Goal: Transaction & Acquisition: Obtain resource

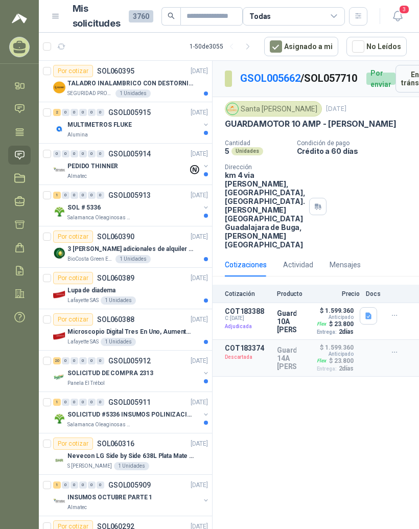
click at [344, 320] on p "Anticipado" at bounding box center [341, 317] width 25 height 6
click at [370, 319] on icon "button" at bounding box center [368, 316] width 6 height 7
click at [338, 320] on p "Anticipado" at bounding box center [341, 317] width 25 height 6
click at [245, 332] on p "Adjudicada" at bounding box center [248, 326] width 46 height 10
click at [296, 335] on div "Detalles" at bounding box center [296, 321] width 0 height 28
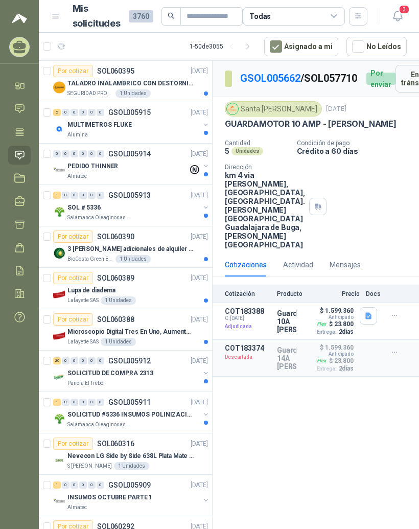
click at [256, 315] on p "COT183388" at bounding box center [248, 311] width 46 height 8
click at [249, 332] on p "Adjudicada" at bounding box center [248, 326] width 46 height 10
click at [343, 320] on p "Anticipado" at bounding box center [341, 317] width 25 height 6
click at [398, 323] on button "button" at bounding box center [394, 315] width 16 height 16
click at [0, 0] on button "Detalles" at bounding box center [0, 0] width 0 height 0
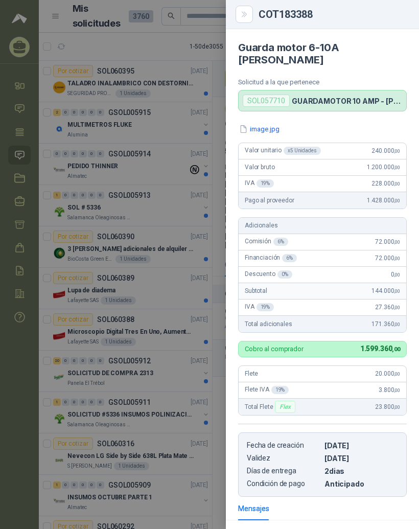
scroll to position [113, 0]
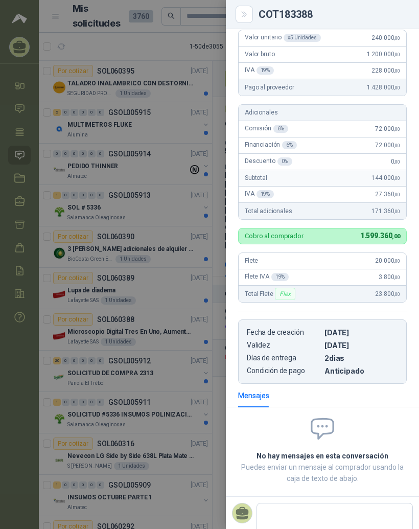
click at [207, 391] on div at bounding box center [209, 264] width 419 height 529
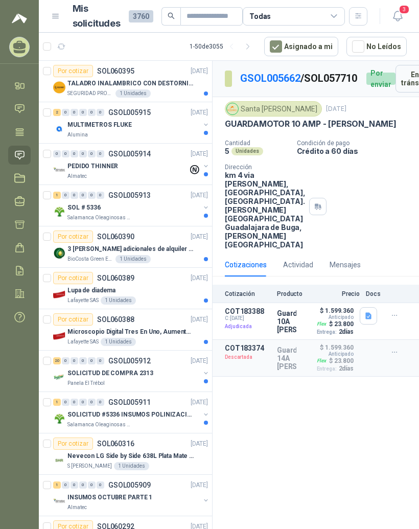
click at [369, 319] on icon "button" at bounding box center [368, 316] width 6 height 7
click at [359, 320] on button "image.jpg" at bounding box center [349, 325] width 42 height 11
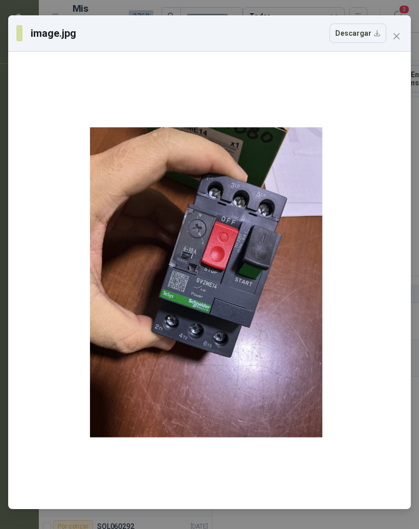
click at [396, 36] on icon "close" at bounding box center [396, 36] width 6 height 6
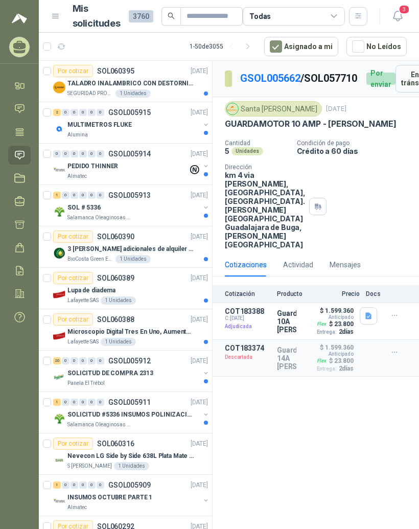
click at [253, 315] on p "COT183388" at bounding box center [248, 311] width 46 height 8
click at [327, 328] on div "Flex" at bounding box center [321, 324] width 13 height 8
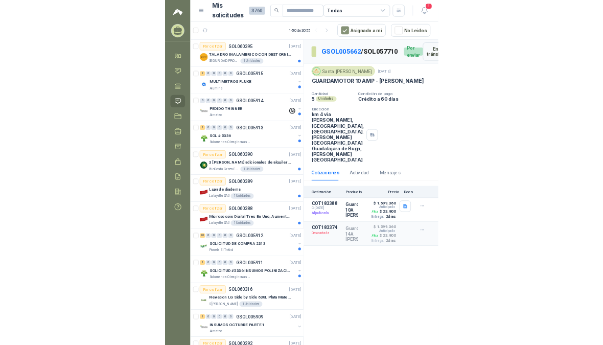
scroll to position [0, 0]
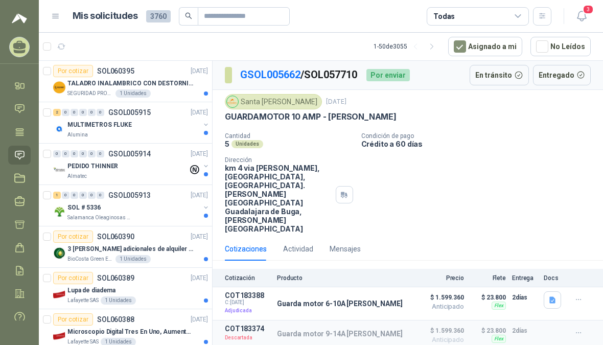
click at [418, 291] on span "$ 1.599.360" at bounding box center [438, 297] width 51 height 12
click at [320, 299] on p "Guarda motor 6-10A [PERSON_NAME]" at bounding box center [340, 303] width 126 height 8
click at [252, 291] on p "COT183388" at bounding box center [248, 295] width 46 height 8
click at [418, 295] on icon "button" at bounding box center [578, 299] width 9 height 9
click at [418, 186] on div "Cantidad 5 Unidades Condición de pago Crédito a 60 días Dirección km 4 via buga…" at bounding box center [408, 182] width 366 height 101
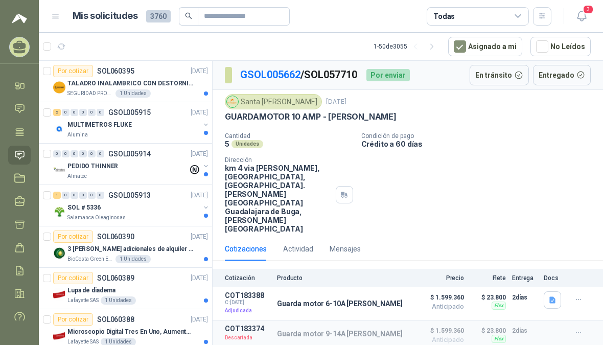
click at [17, 132] on icon at bounding box center [20, 131] width 8 height 7
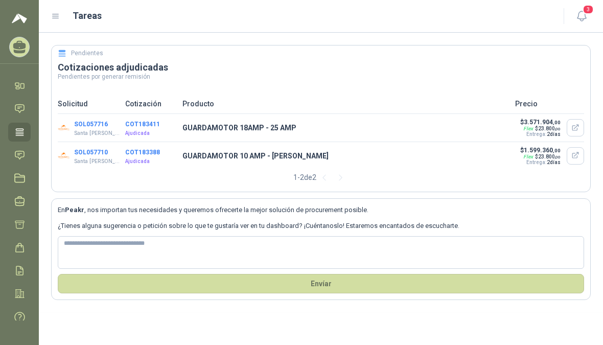
click at [281, 129] on p "GUARDAMOTOR 18AMP - 25 AMP" at bounding box center [345, 127] width 326 height 11
click at [136, 126] on button "COT183411" at bounding box center [142, 124] width 35 height 7
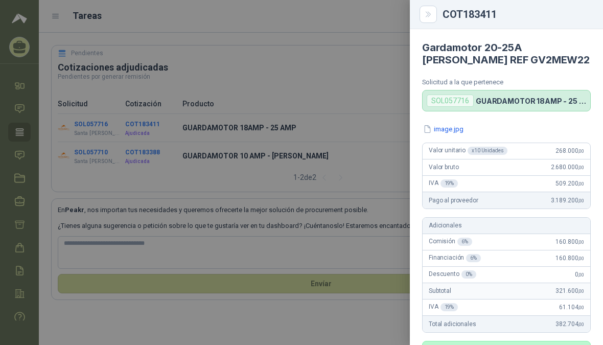
scroll to position [309, 0]
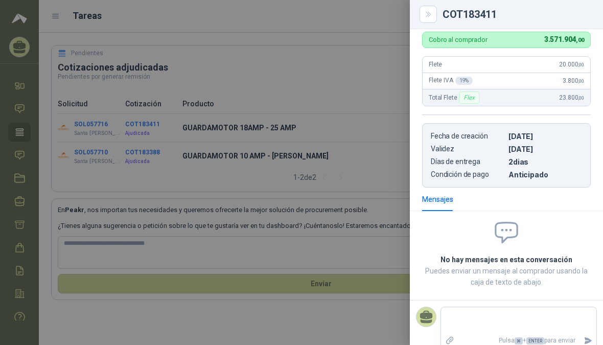
click at [91, 124] on div at bounding box center [301, 172] width 603 height 345
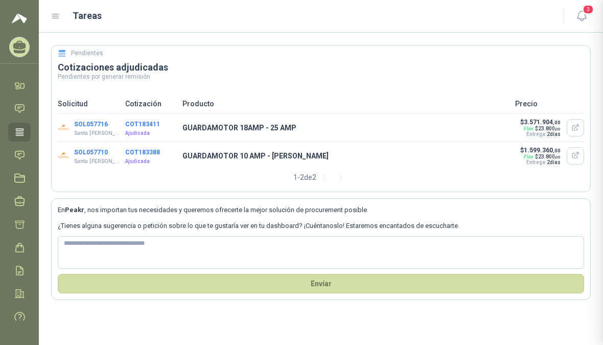
scroll to position [13, 0]
click at [418, 124] on icon "button" at bounding box center [575, 128] width 9 height 9
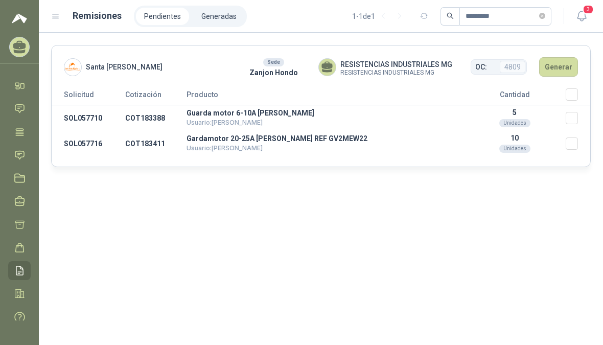
click at [258, 116] on p "Guarda motor 6-10A [PERSON_NAME]" at bounding box center [324, 112] width 277 height 7
click at [280, 143] on td "Gardamotor 20-25A [PERSON_NAME] REF GV2MEW22 Usuario: [PERSON_NAME]" at bounding box center [324, 144] width 277 height 26
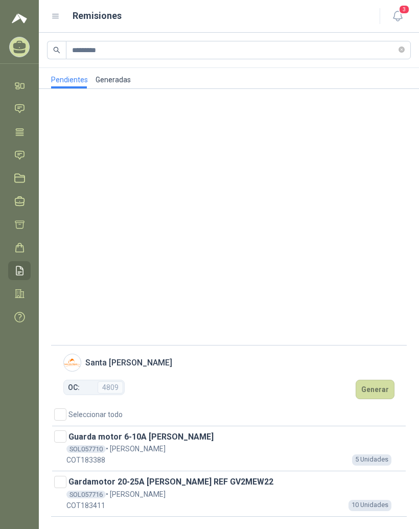
scroll to position [13, 0]
click at [15, 127] on icon at bounding box center [19, 132] width 11 height 11
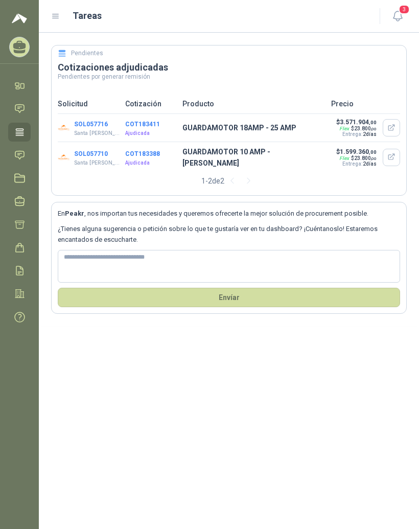
click at [56, 20] on icon at bounding box center [55, 16] width 9 height 9
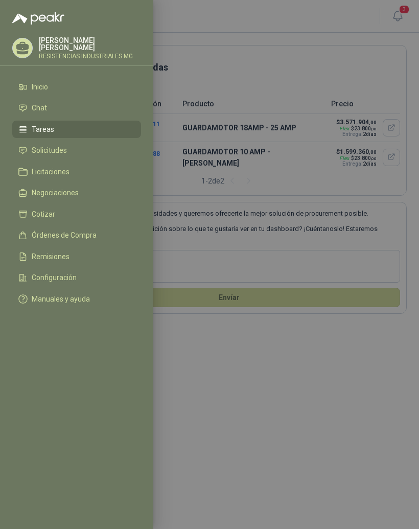
click at [203, 344] on div at bounding box center [209, 264] width 419 height 529
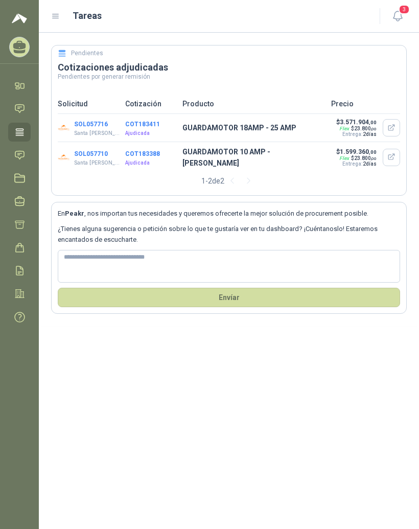
click at [19, 131] on icon at bounding box center [19, 132] width 11 height 11
click at [18, 135] on icon at bounding box center [20, 131] width 8 height 7
click at [92, 124] on button "SOL057716" at bounding box center [91, 124] width 34 height 7
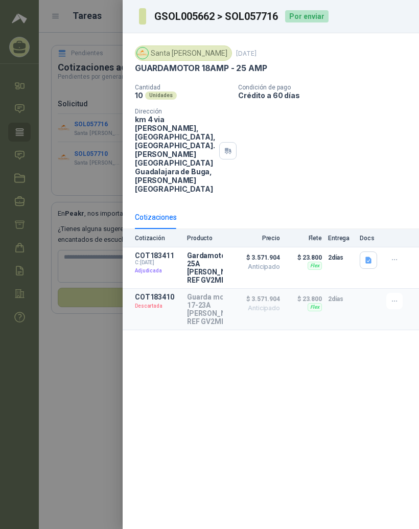
click at [69, 344] on div at bounding box center [209, 264] width 419 height 529
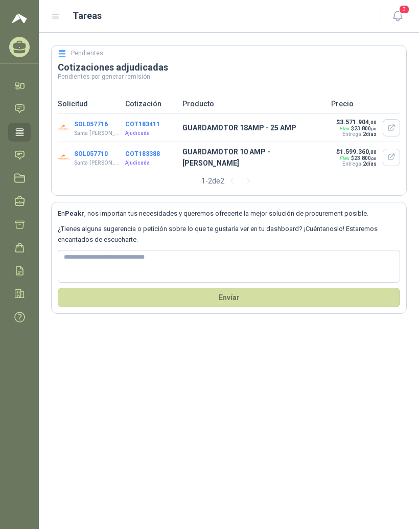
click at [314, 127] on p "GUARDAMOTOR 18AMP - 25 AMP" at bounding box center [253, 127] width 143 height 11
click at [363, 119] on span "3.571.904 ,00" at bounding box center [358, 122] width 37 height 7
click at [297, 126] on p "GUARDAMOTOR 18AMP - 25 AMP" at bounding box center [253, 127] width 143 height 11
click at [390, 124] on icon "button" at bounding box center [391, 128] width 9 height 9
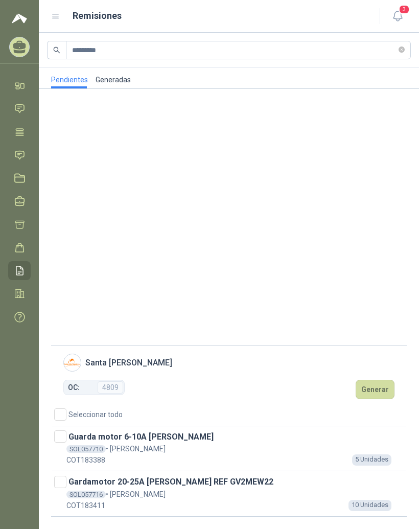
scroll to position [13, 0]
click at [57, 12] on icon at bounding box center [55, 16] width 9 height 9
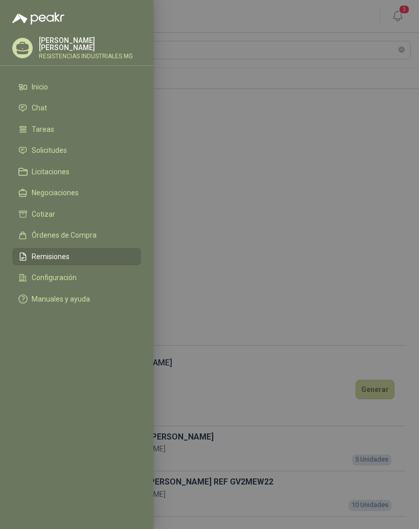
click at [379, 240] on div at bounding box center [209, 264] width 419 height 529
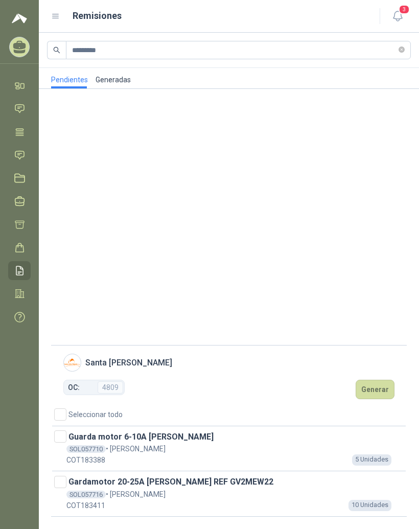
click at [57, 12] on icon at bounding box center [55, 16] width 9 height 9
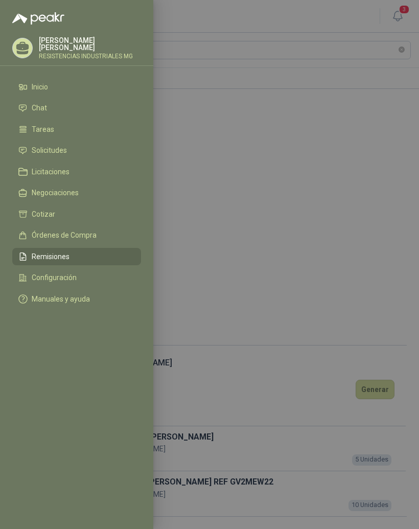
click at [43, 262] on link "Remisiones" at bounding box center [76, 256] width 129 height 17
click at [379, 259] on div at bounding box center [209, 264] width 419 height 529
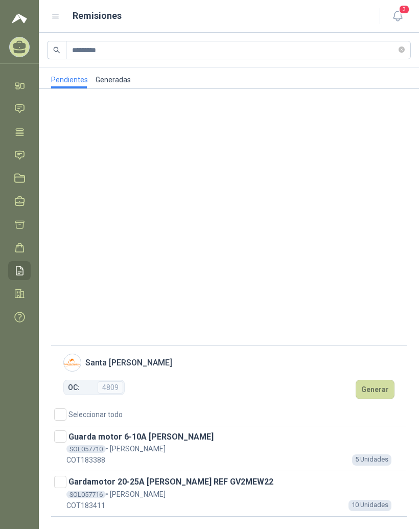
click at [21, 129] on icon at bounding box center [19, 132] width 11 height 11
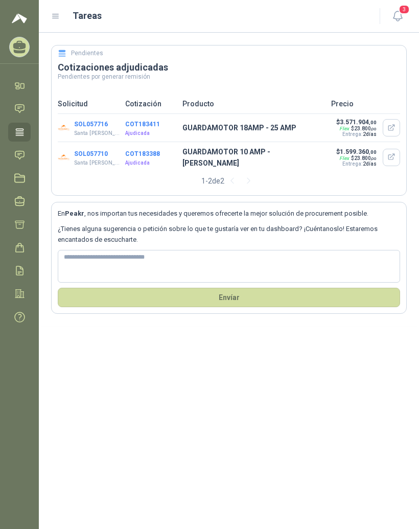
click at [302, 153] on p "GUARDAMOTOR 10 AMP - [PERSON_NAME]" at bounding box center [253, 157] width 143 height 22
click at [359, 147] on div "SOL057710 Santa Anita Napoles COT183388 Ajudicada GUARDAMOTOR 10 AMP - SCHNEIDE…" at bounding box center [229, 157] width 342 height 31
click at [89, 66] on h3 "Cotizaciones adjudicadas" at bounding box center [229, 67] width 342 height 12
click at [279, 125] on p "GUARDAMOTOR 18AMP - 25 AMP" at bounding box center [253, 127] width 143 height 11
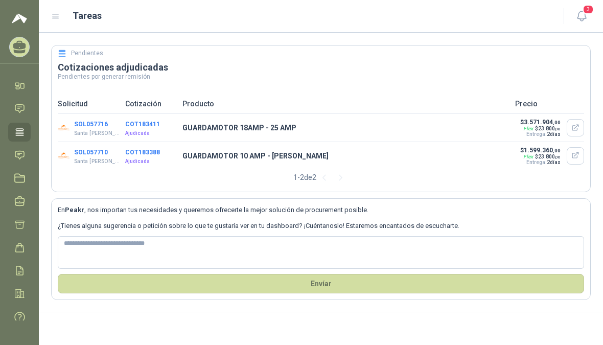
click at [59, 15] on icon at bounding box center [55, 16] width 9 height 9
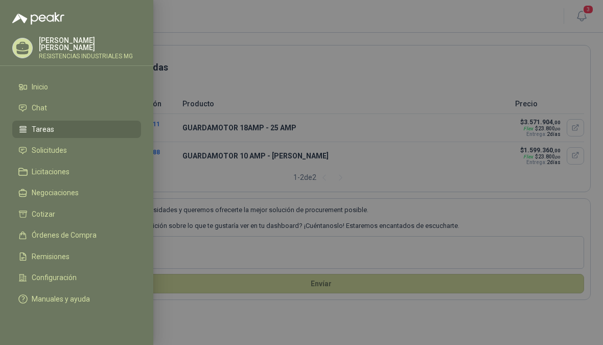
click at [73, 238] on span "Órdenes de Compra" at bounding box center [64, 235] width 65 height 8
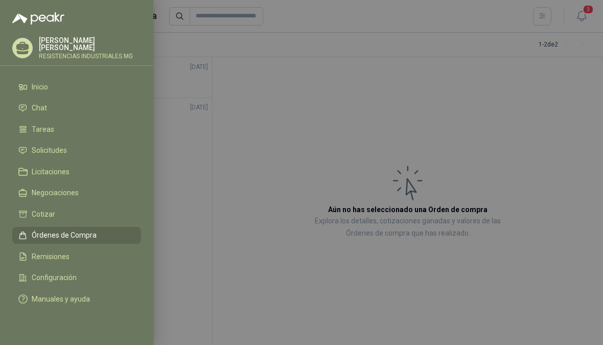
click at [418, 134] on div at bounding box center [301, 172] width 603 height 345
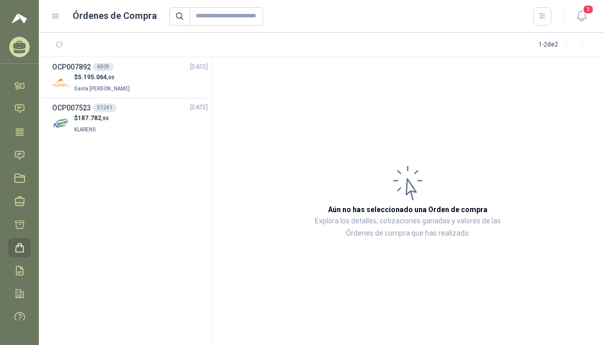
click at [64, 72] on h3 "OCP007892" at bounding box center [71, 66] width 39 height 11
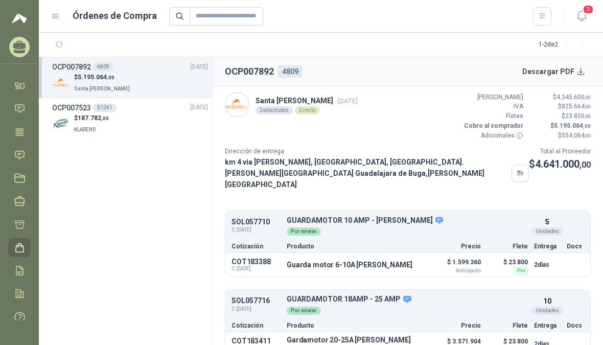
scroll to position [13, 0]
click at [418, 169] on icon "button" at bounding box center [520, 173] width 9 height 8
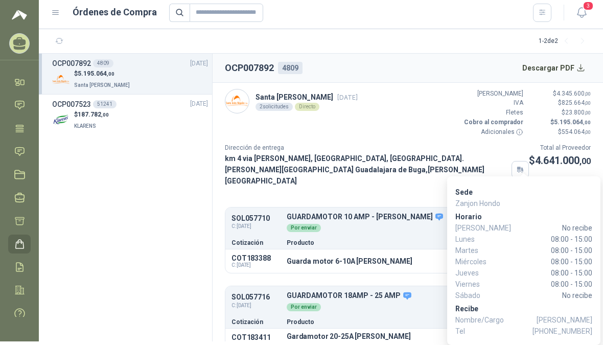
click at [113, 170] on section "OCP007892 4809 06/10/25 $ 5.195.064 ,00 Santa Anita Napoles OCP007523 51241 23/…" at bounding box center [126, 198] width 174 height 288
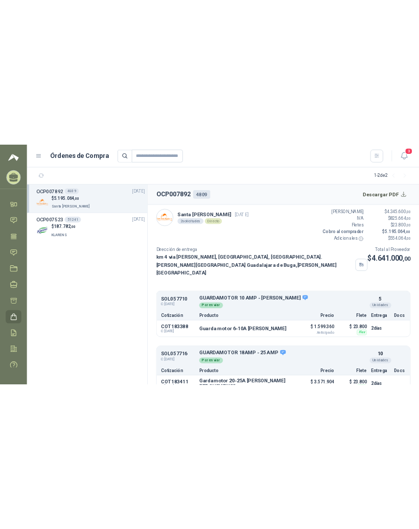
scroll to position [0, 0]
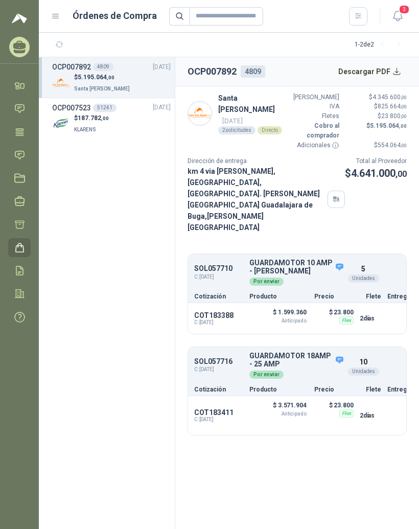
click at [19, 125] on link "Tareas" at bounding box center [19, 132] width 22 height 19
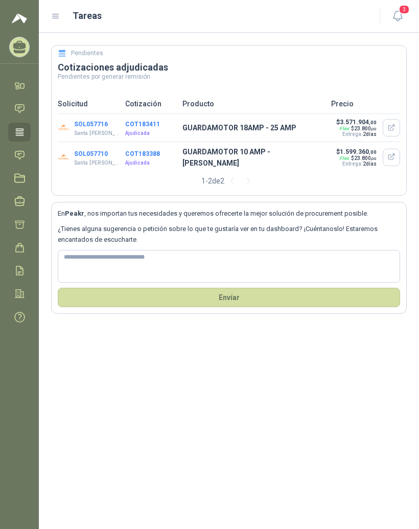
click at [395, 16] on icon "button" at bounding box center [397, 16] width 13 height 13
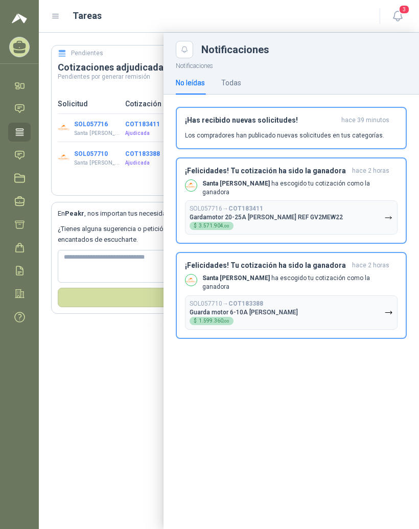
click at [310, 205] on div "SOL057716 → COT183411 Gardamotor 20-25A schneider REF GV2MEW22 $ 3.571.904 ,00" at bounding box center [266, 217] width 153 height 25
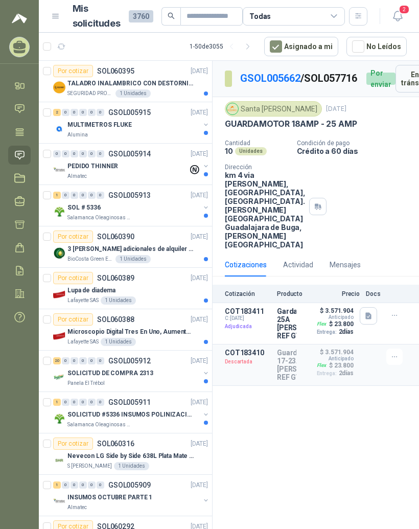
click at [328, 340] on div "$ 3.571.904 Anticipado Flex $ 23.800 Entrega: 2 días" at bounding box center [327, 323] width 51 height 33
click at [243, 332] on p "Adjudicada" at bounding box center [248, 326] width 46 height 10
click at [396, 320] on icon "button" at bounding box center [394, 315] width 9 height 9
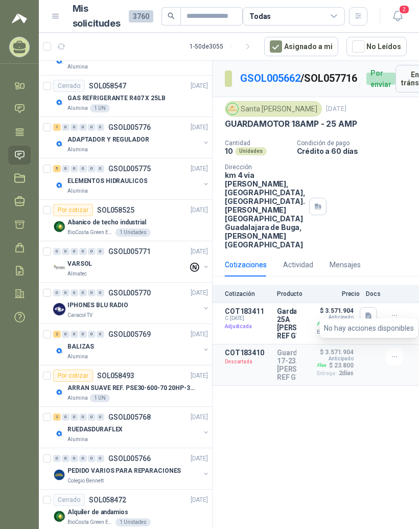
scroll to position [553, -1]
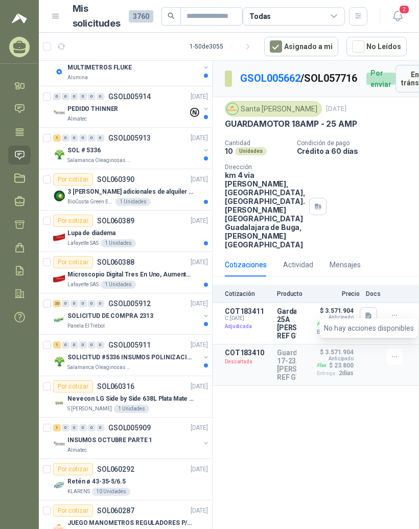
click at [21, 127] on icon at bounding box center [19, 132] width 11 height 11
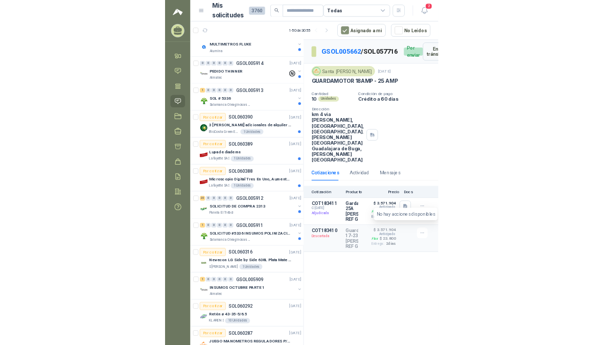
scroll to position [55, 0]
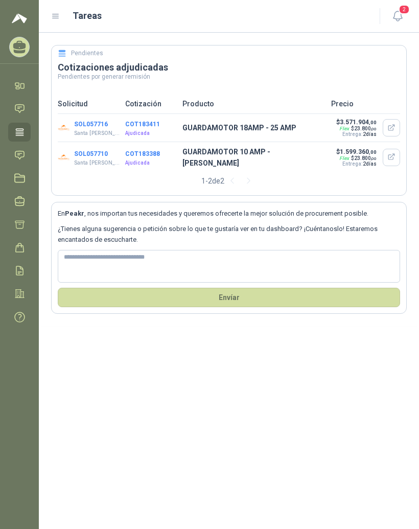
click at [254, 130] on p "GUARDAMOTOR 18AMP - 25 AMP" at bounding box center [253, 127] width 143 height 11
click at [53, 17] on icon at bounding box center [55, 16] width 9 height 9
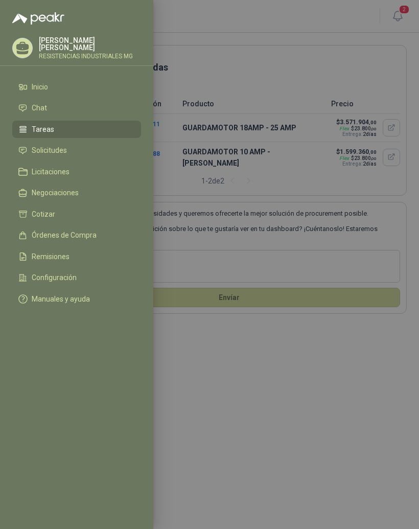
click at [100, 239] on li "Órdenes de Compra" at bounding box center [76, 235] width 116 height 9
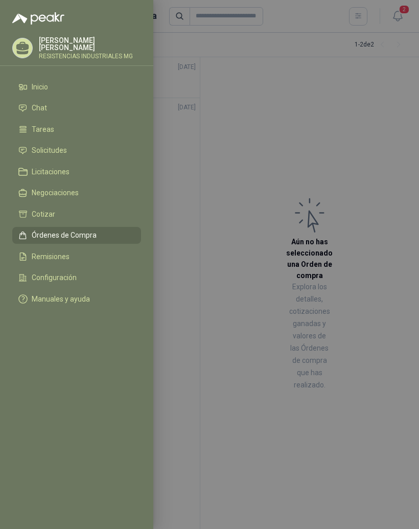
click at [394, 169] on div at bounding box center [209, 264] width 419 height 529
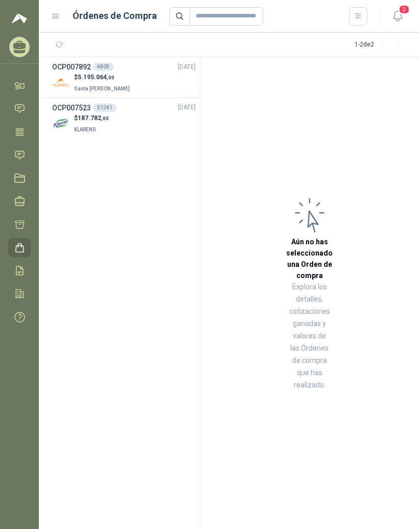
click at [74, 73] on div "$ 5.195.064 ,00 Santa Anita Napoles" at bounding box center [124, 83] width 144 height 21
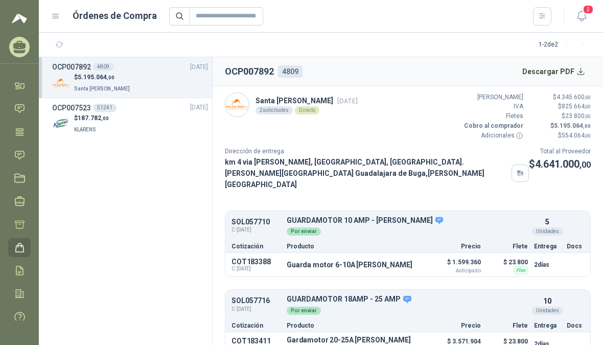
click at [370, 245] on div "Cotización Producto Precio Flete Entrega Docs" at bounding box center [407, 245] width 365 height 13
click at [0, 0] on button "Detalles" at bounding box center [0, 0] width 0 height 0
click at [418, 175] on article "Santa Anita Napoles 6 oct., 2025 2 solicitudes Directo Valor Bruto $ 4.345.600 …" at bounding box center [408, 215] width 390 height 259
click at [0, 0] on button "Detalles" at bounding box center [0, 0] width 0 height 0
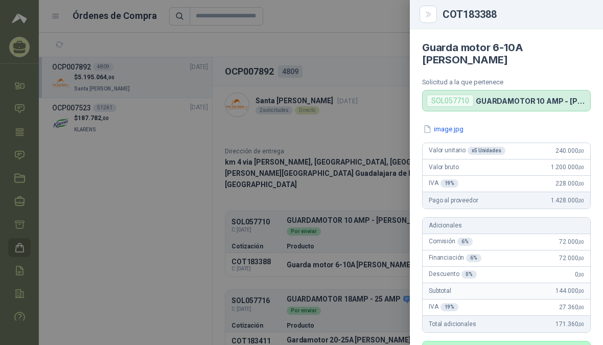
scroll to position [310, 0]
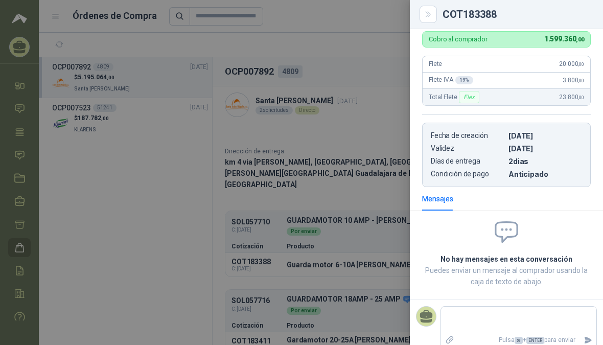
click at [389, 264] on div at bounding box center [301, 172] width 603 height 345
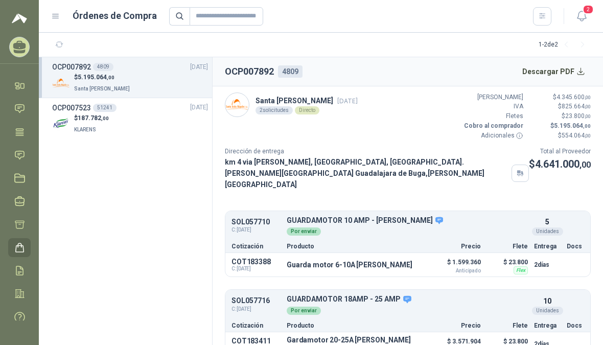
click at [418, 216] on icon at bounding box center [439, 220] width 9 height 9
click at [407, 295] on icon at bounding box center [407, 299] width 9 height 9
click at [327, 336] on p "Gardamotor 20-25A [PERSON_NAME] REF GV2MEW22" at bounding box center [355, 344] width 137 height 16
click at [245, 218] on p "SOL057710" at bounding box center [255, 222] width 49 height 8
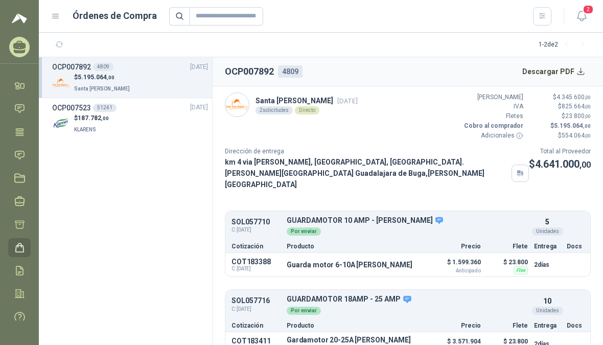
click at [294, 156] on p "km 4 via buga palmira, Vereda Zanjonhondo, Municipio Buga. Valle del Cauca Guad…" at bounding box center [366, 173] width 283 height 34
click at [418, 66] on button "Descargar PDF" at bounding box center [554, 71] width 75 height 20
click at [418, 65] on button "Descargar PDF" at bounding box center [554, 71] width 75 height 20
click at [418, 62] on button "Descargar PDF" at bounding box center [554, 71] width 75 height 20
click at [298, 65] on div "4809" at bounding box center [290, 71] width 25 height 12
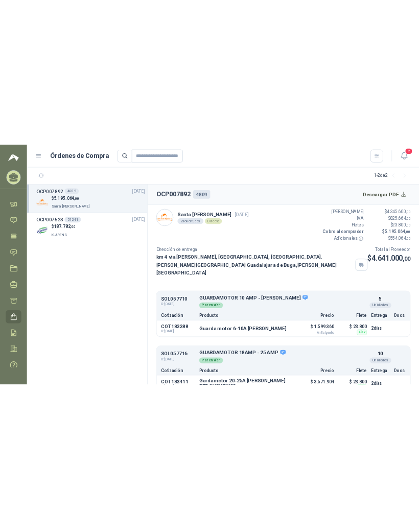
scroll to position [0, 0]
